Goal: Check status: Check status

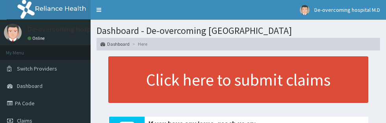
click at [30, 102] on link "PA Code" at bounding box center [45, 102] width 90 height 17
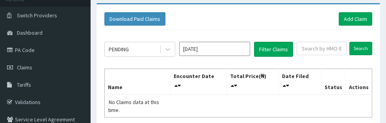
scroll to position [55, 0]
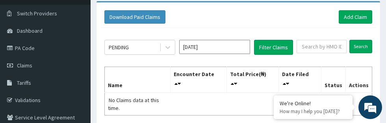
click at [293, 28] on div "PENDING Sep 2025 Filter Claims Search Name Encounter Date Total Price(₦) Date F…" at bounding box center [237, 88] width 275 height 120
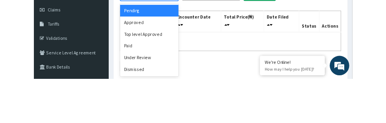
scroll to position [0, 0]
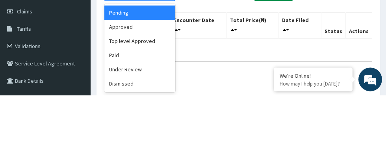
click at [144, 83] on div "Approved" at bounding box center [139, 81] width 71 height 14
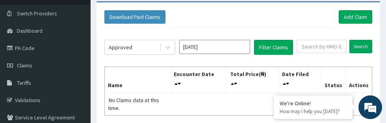
click at [220, 48] on input "Sep 2025" at bounding box center [214, 47] width 71 height 14
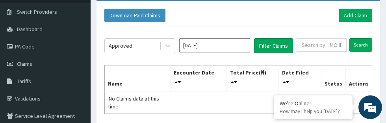
scroll to position [57, 0]
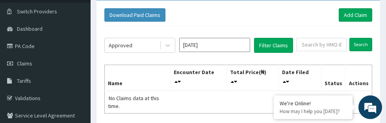
click at [226, 44] on input "Sep 2025" at bounding box center [214, 45] width 71 height 14
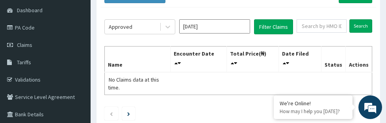
scroll to position [81, 0]
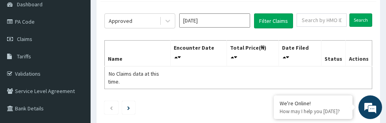
click at [225, 24] on input "Sep 2025" at bounding box center [214, 20] width 71 height 14
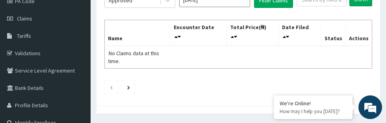
scroll to position [0, 0]
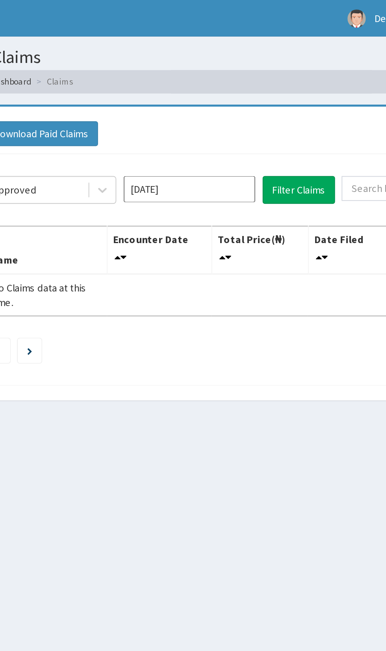
click at [229, 105] on input "Sep 2025" at bounding box center [214, 102] width 71 height 14
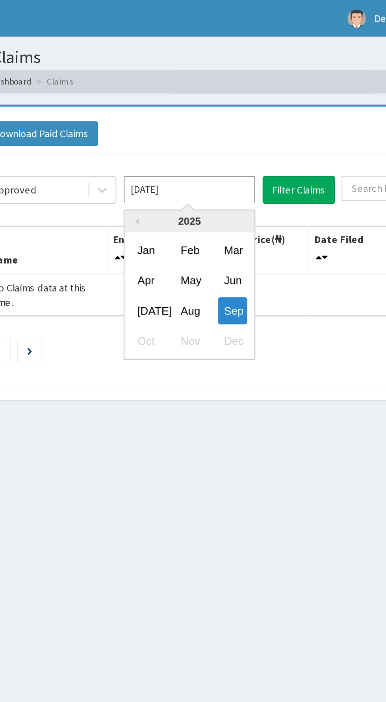
click at [218, 122] on div "Aug" at bounding box center [215, 167] width 16 height 15
type input "Aug 2025"
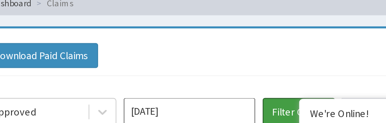
click at [276, 100] on button "Filter Claims" at bounding box center [273, 102] width 39 height 15
